Goal: Task Accomplishment & Management: Complete application form

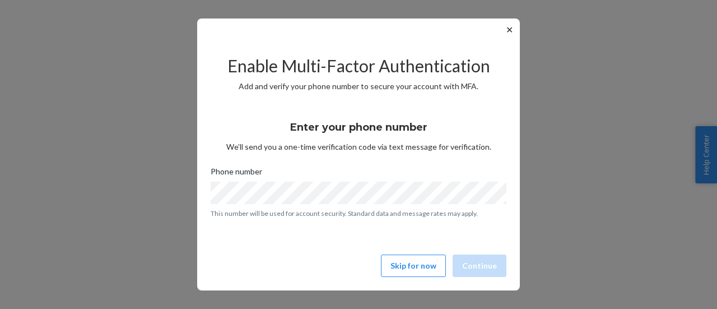
click at [507, 30] on button "✕" at bounding box center [510, 29] width 12 height 13
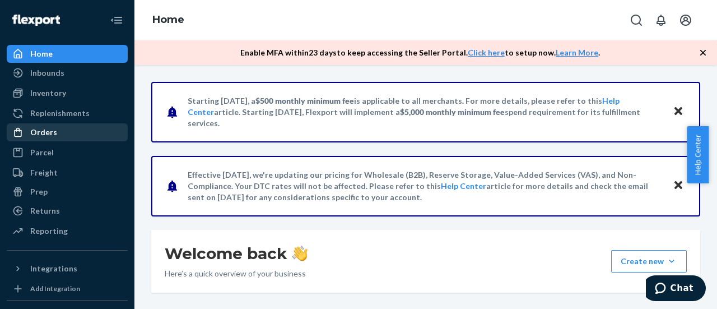
click at [47, 132] on div "Orders" at bounding box center [43, 132] width 27 height 11
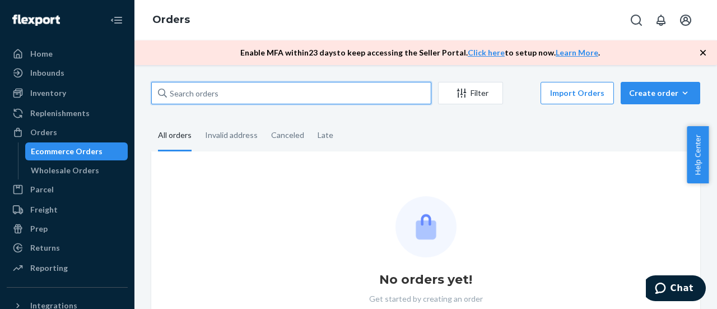
click at [233, 92] on input "text" at bounding box center [291, 93] width 280 height 22
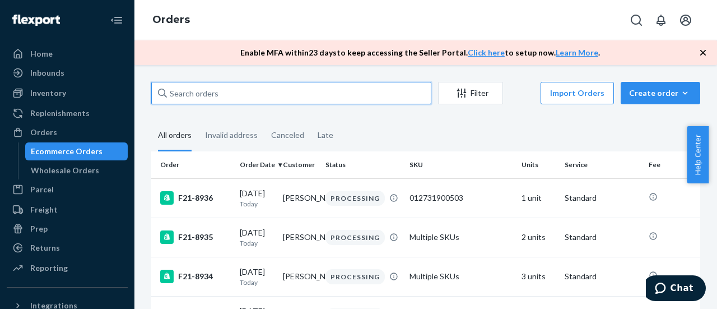
paste input "F21-7766"
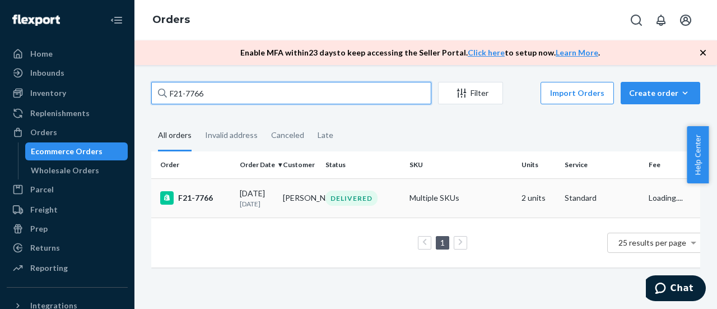
type input "F21-7766"
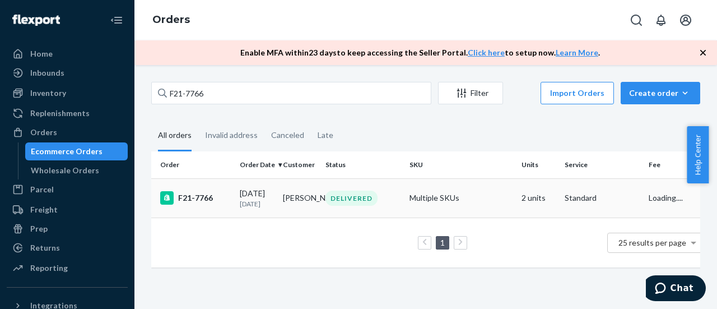
click at [192, 204] on div "F21-7766" at bounding box center [195, 197] width 71 height 13
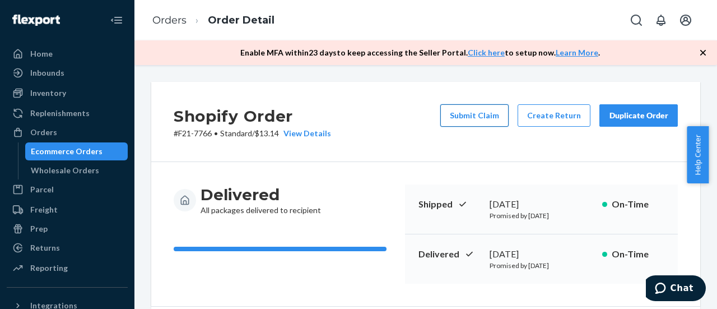
click at [468, 119] on button "Submit Claim" at bounding box center [474, 115] width 68 height 22
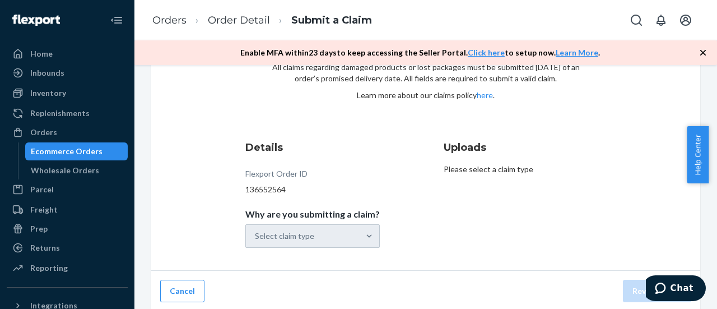
scroll to position [73, 0]
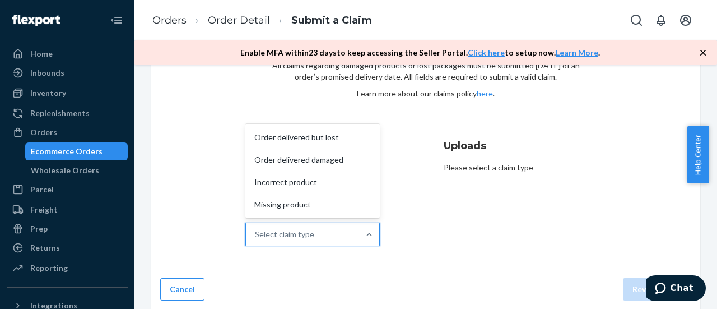
click at [346, 230] on div "Select claim type" at bounding box center [302, 234] width 113 height 22
click at [256, 230] on input "Why are you submitting a claim? option Order delivered but lost focused, 1 of 4…" at bounding box center [255, 234] width 1 height 11
click at [295, 184] on div "Incorrect product" at bounding box center [313, 182] width 130 height 22
click at [256, 229] on input "Why are you submitting a claim? option Incorrect product focused, 3 of 4. 4 res…" at bounding box center [255, 234] width 1 height 11
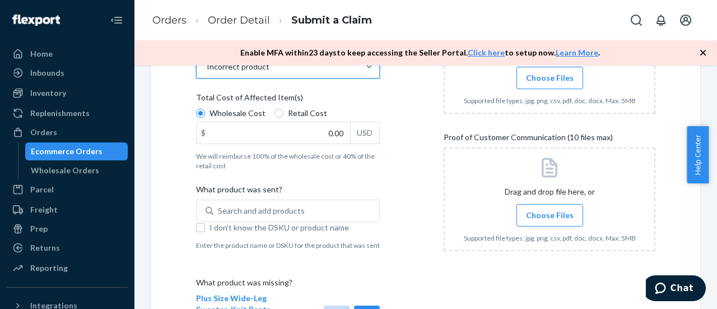
scroll to position [241, 0]
click at [204, 226] on input "I don't know the DSKU or product name" at bounding box center [200, 226] width 9 height 9
checkbox input "true"
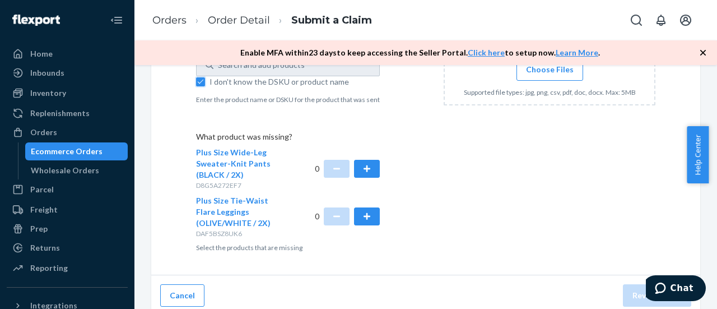
scroll to position [402, 0]
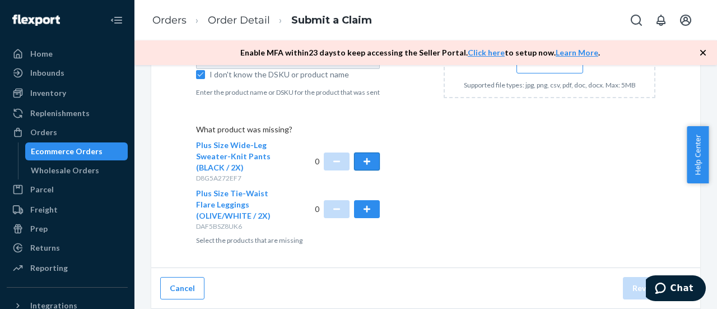
click at [366, 165] on button "button" at bounding box center [367, 161] width 26 height 18
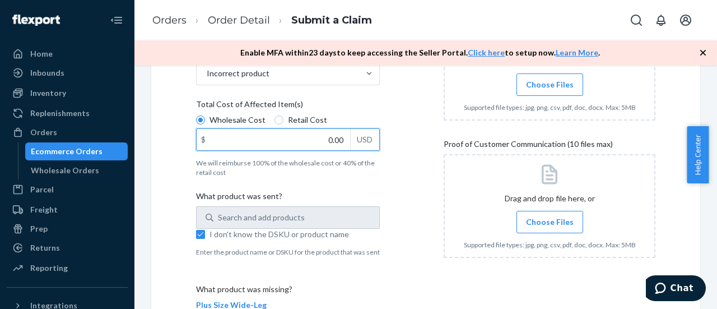
click at [299, 138] on input "0.00" at bounding box center [274, 139] width 154 height 21
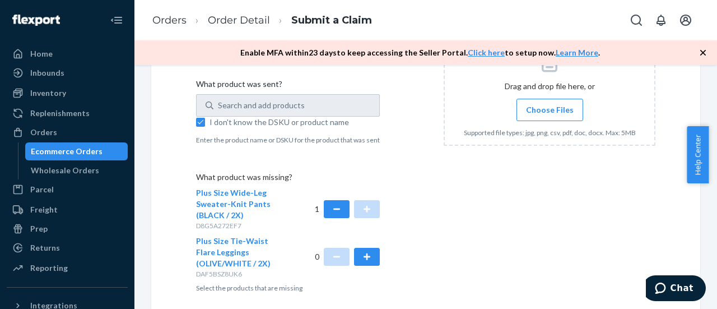
scroll to position [178, 0]
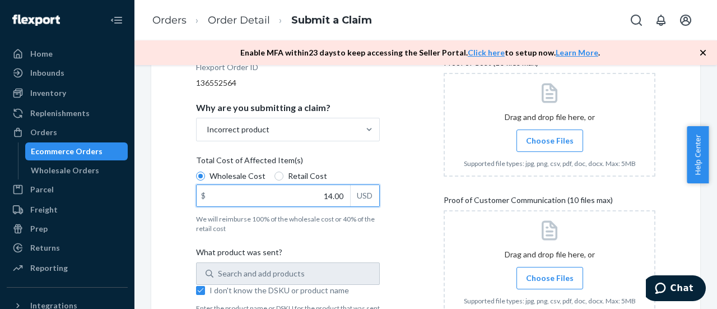
type input "14.00"
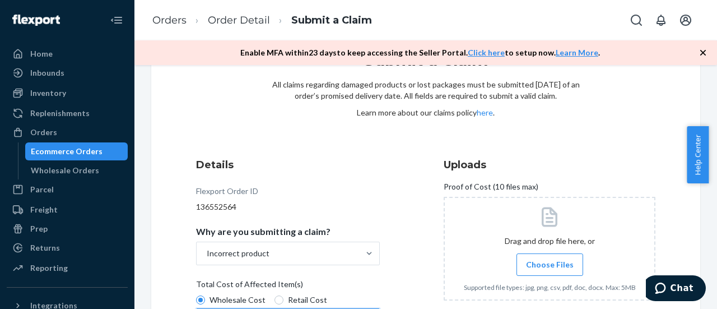
scroll to position [0, 0]
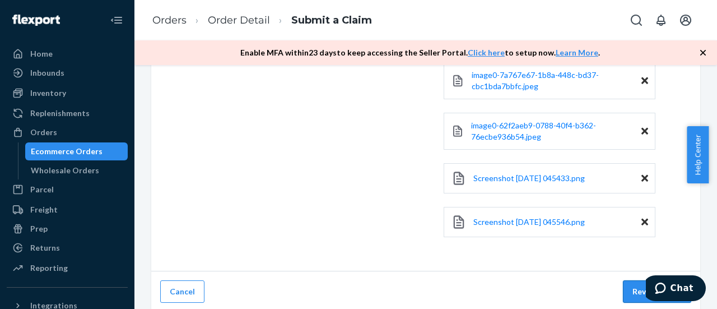
click at [623, 280] on button "Review Claim" at bounding box center [657, 291] width 68 height 22
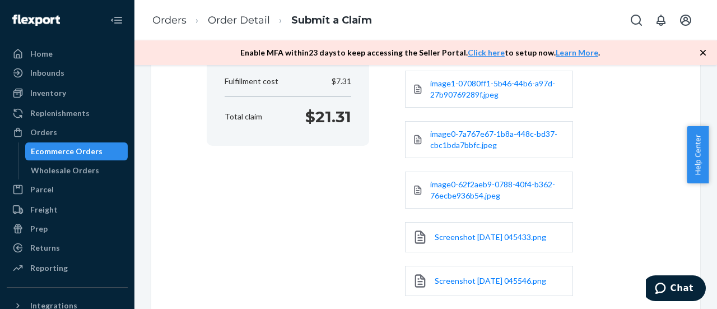
scroll to position [372, 0]
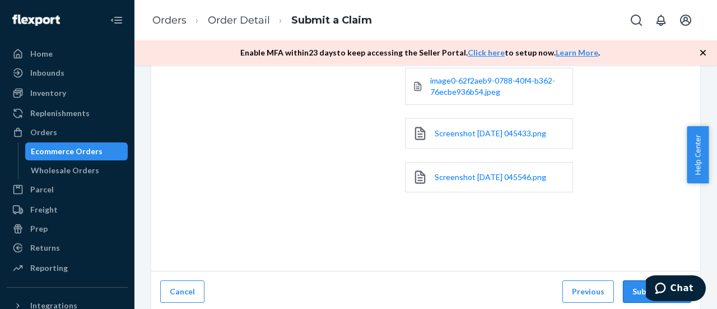
click at [639, 287] on button "Submit Claim" at bounding box center [657, 291] width 68 height 22
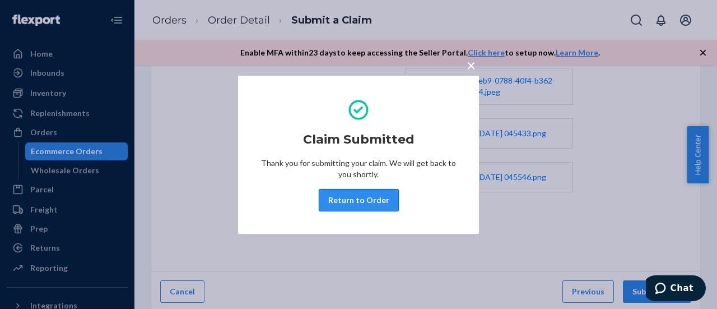
click at [357, 193] on button "Return to Order" at bounding box center [359, 200] width 80 height 22
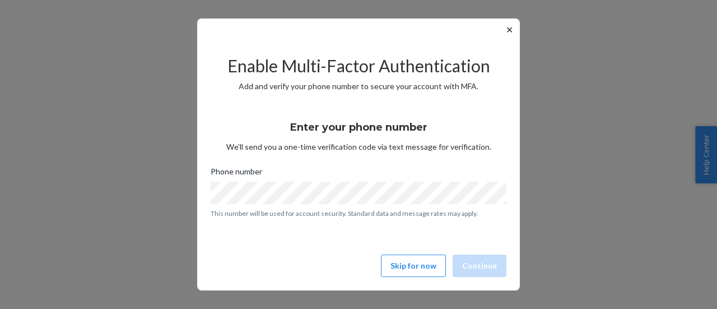
click at [510, 29] on button "✕" at bounding box center [510, 29] width 12 height 13
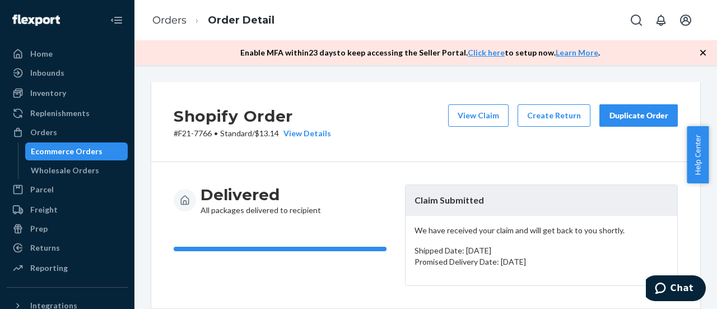
click at [346, 211] on div "Delivered All packages delivered to recipient" at bounding box center [285, 199] width 222 height 31
